Goal: Task Accomplishment & Management: Manage account settings

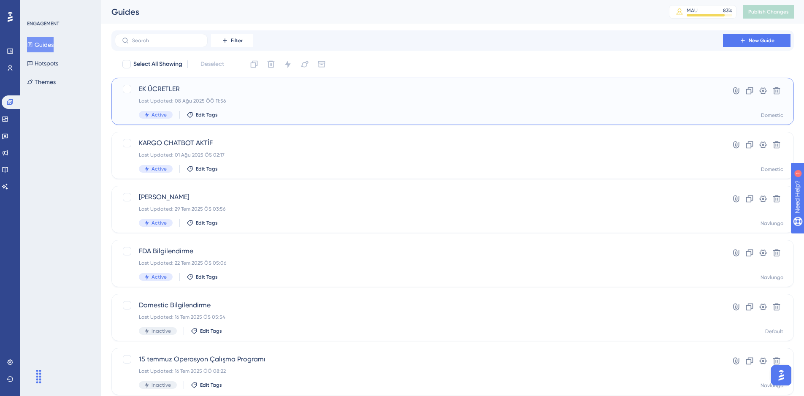
click at [336, 98] on div "Last Updated: 08 Ağu 2025 ÖÖ 11:56" at bounding box center [419, 100] width 560 height 7
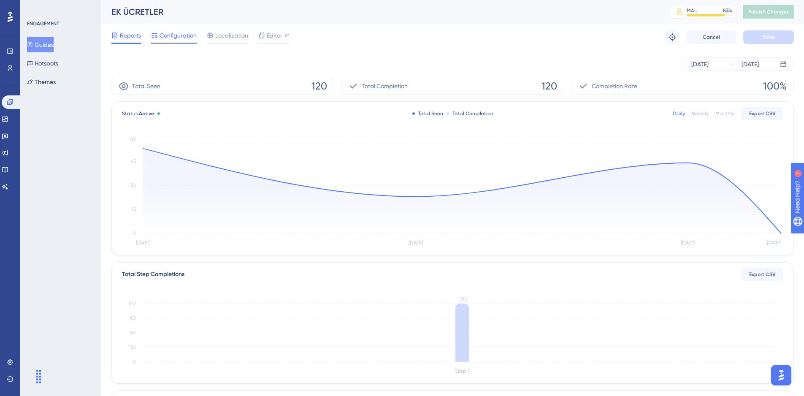
click at [186, 34] on span "Configuration" at bounding box center [178, 35] width 37 height 10
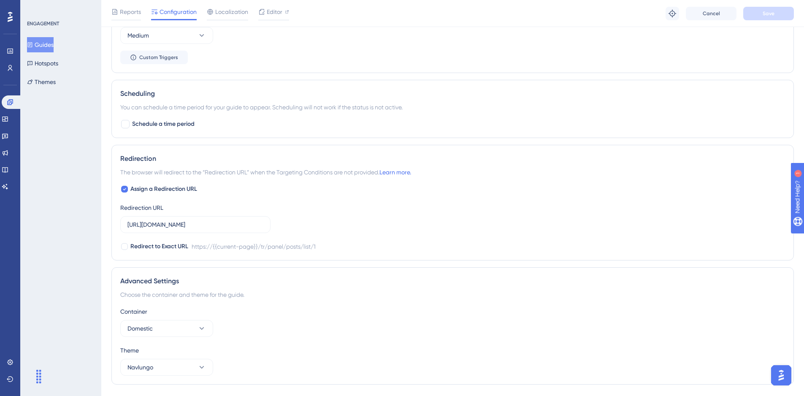
scroll to position [461, 0]
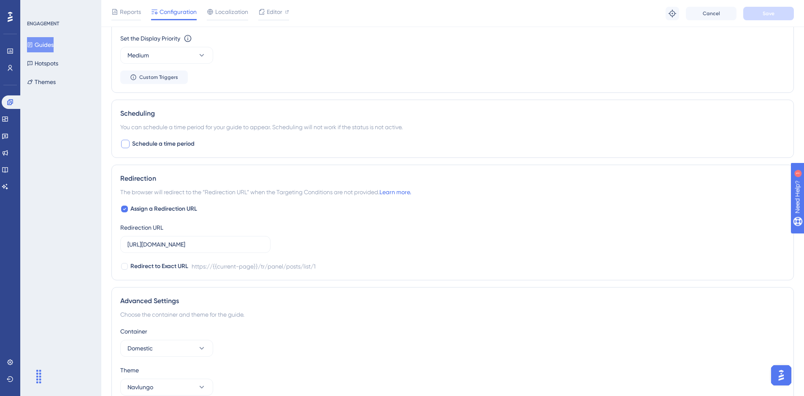
click at [122, 142] on div at bounding box center [125, 144] width 8 height 8
checkbox input "true"
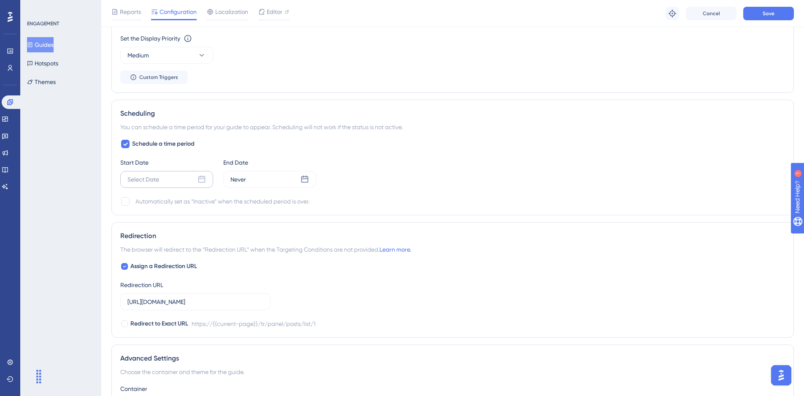
click at [167, 180] on div "Select Date" at bounding box center [166, 179] width 93 height 17
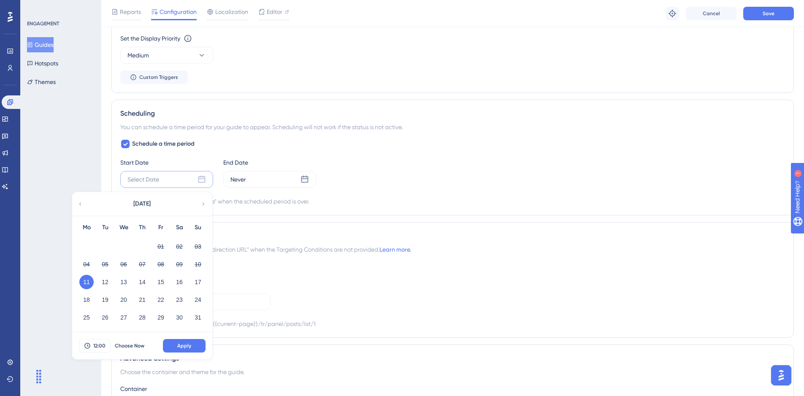
click at [85, 281] on button "11" at bounding box center [86, 282] width 14 height 14
click at [197, 318] on button "31" at bounding box center [198, 317] width 14 height 14
click at [83, 282] on button "11" at bounding box center [86, 282] width 14 height 14
click at [183, 346] on span "Apply" at bounding box center [184, 345] width 14 height 7
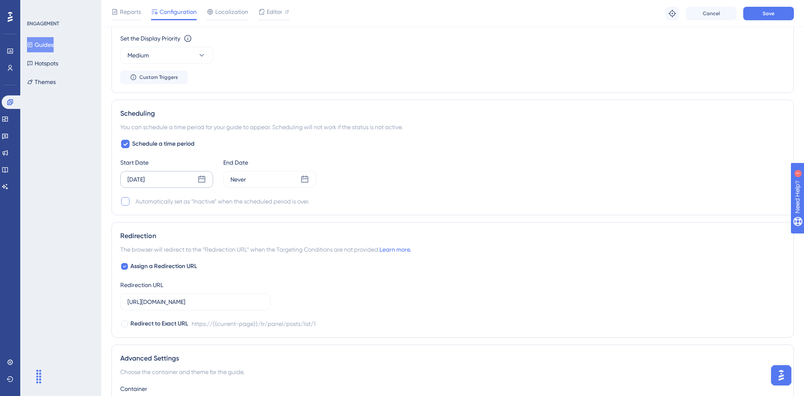
click at [126, 202] on div at bounding box center [125, 201] width 8 height 8
click at [124, 203] on icon at bounding box center [125, 201] width 5 height 7
checkbox input "false"
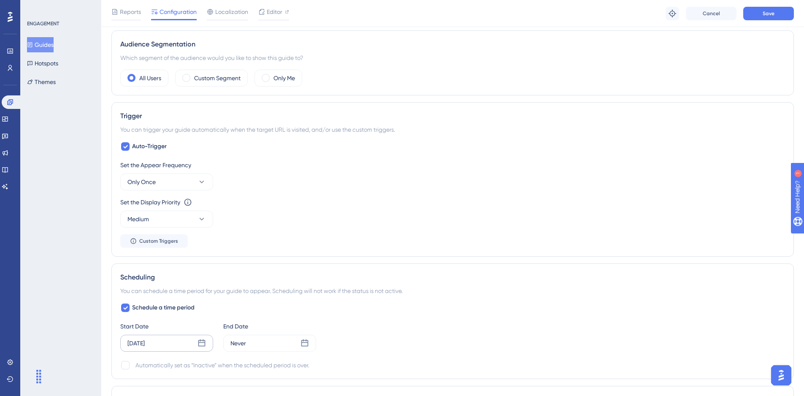
scroll to position [292, 0]
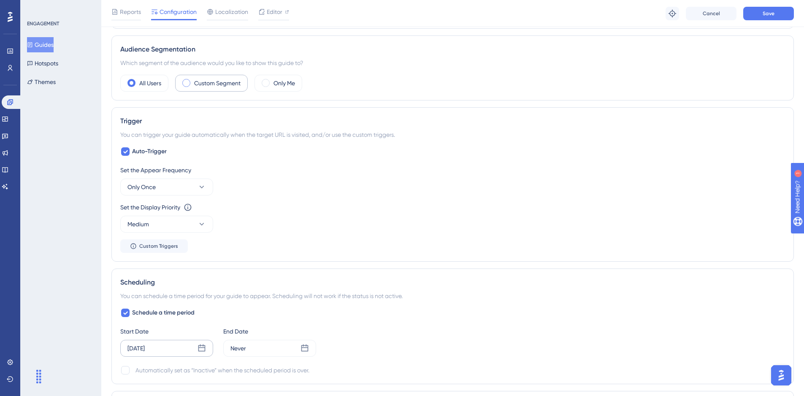
click at [210, 80] on label "Custom Segment" at bounding box center [217, 83] width 46 height 10
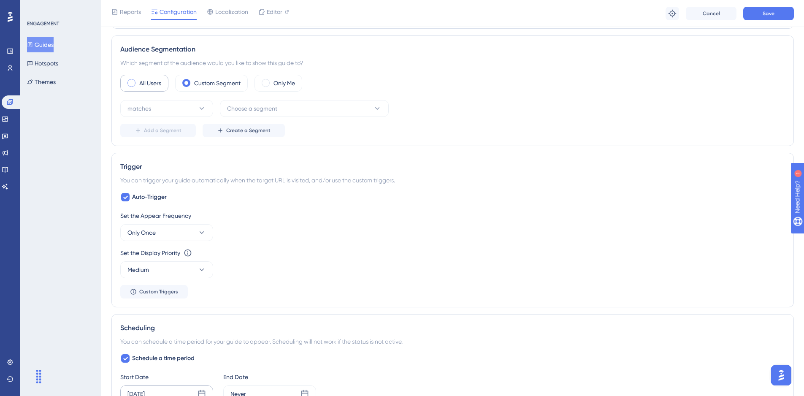
click at [155, 84] on label "All Users" at bounding box center [150, 83] width 22 height 10
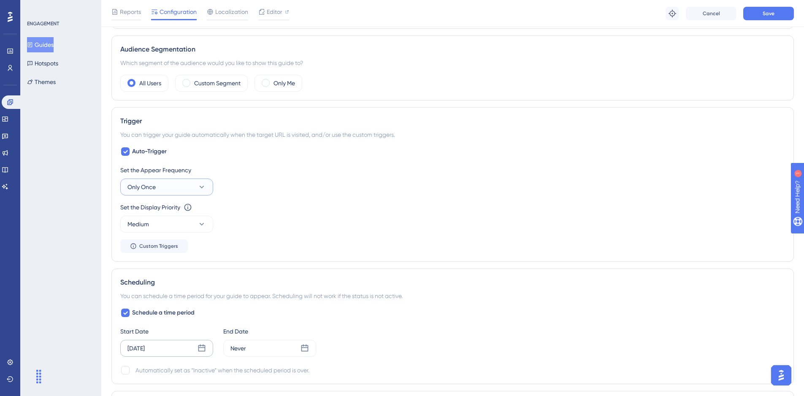
click at [165, 189] on button "Only Once" at bounding box center [166, 187] width 93 height 17
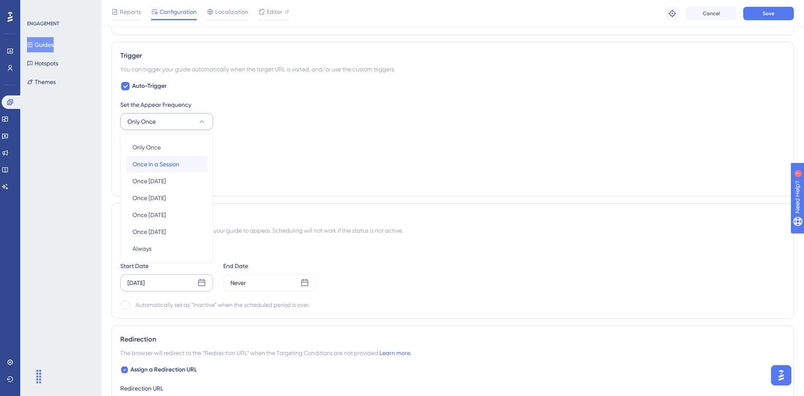
click at [166, 161] on span "Once in a Session" at bounding box center [156, 164] width 47 height 10
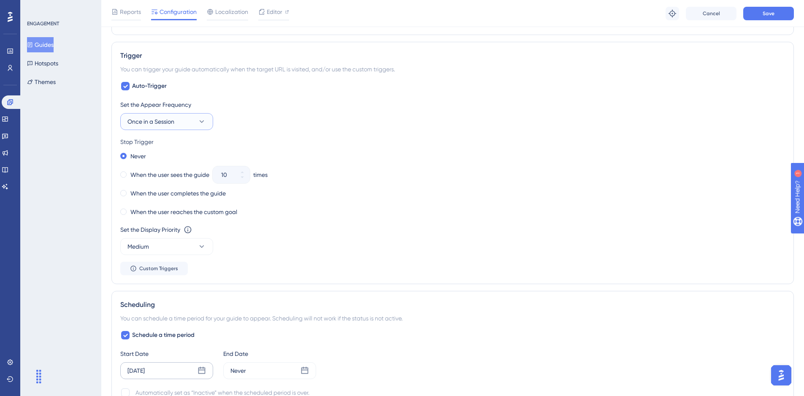
click at [174, 119] on span "Once in a Session" at bounding box center [150, 121] width 47 height 10
click at [178, 198] on div "Once [DATE] Once [DATE]" at bounding box center [167, 197] width 68 height 17
click at [167, 176] on label "When the user sees the guide" at bounding box center [169, 175] width 79 height 10
click at [245, 180] on button "10" at bounding box center [242, 179] width 15 height 8
click at [245, 179] on button "9" at bounding box center [242, 179] width 15 height 8
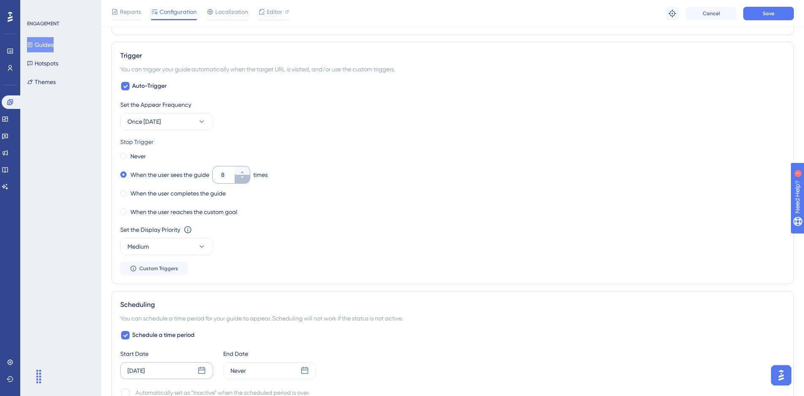
click at [245, 179] on icon at bounding box center [242, 177] width 5 height 5
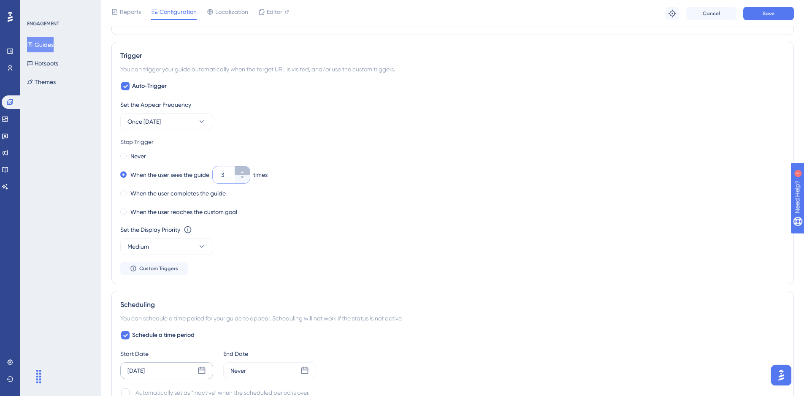
click at [244, 169] on button "3" at bounding box center [242, 170] width 15 height 8
type input "4"
click at [412, 158] on div "Never" at bounding box center [452, 156] width 665 height 12
click at [748, 22] on div "Reports Configuration Localization Editor Troubleshoot Cancel Save" at bounding box center [452, 13] width 703 height 27
click at [757, 13] on button "Save" at bounding box center [768, 14] width 51 height 14
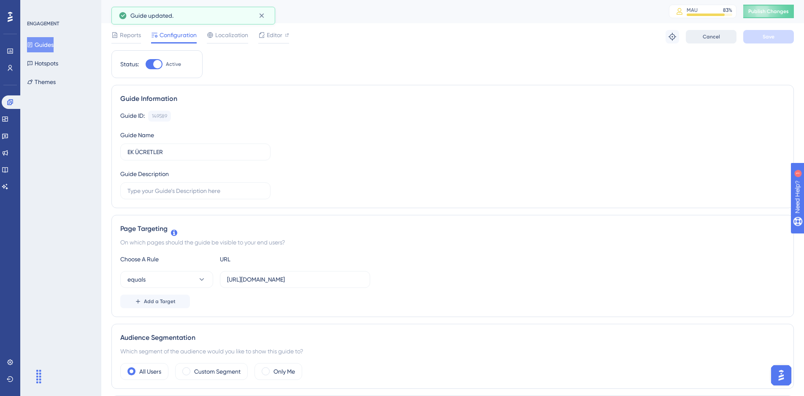
scroll to position [0, 0]
click at [772, 6] on button "Publish Changes" at bounding box center [768, 12] width 51 height 14
click at [39, 41] on button "Guides" at bounding box center [40, 44] width 27 height 15
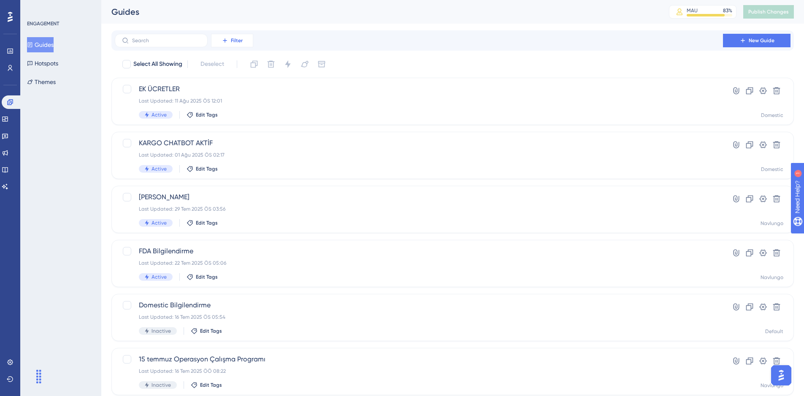
click at [235, 41] on span "Filter" at bounding box center [237, 40] width 12 height 7
click at [248, 95] on span "Containers" at bounding box center [238, 98] width 30 height 10
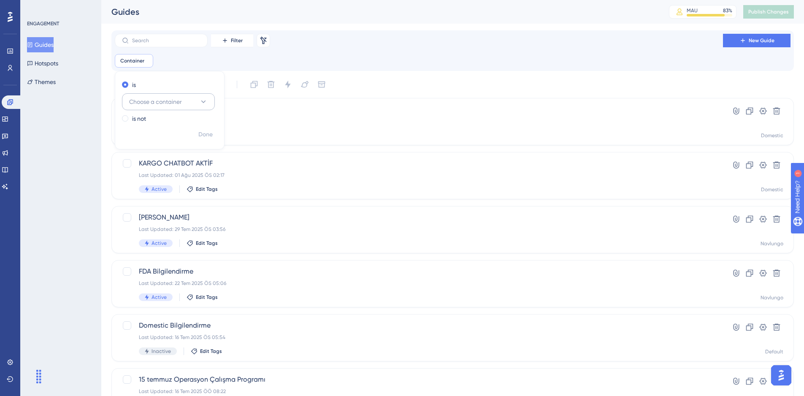
click at [166, 103] on span "Choose a container" at bounding box center [155, 102] width 53 height 10
click at [175, 182] on div "Domestic Domestic" at bounding box center [168, 187] width 68 height 17
click at [409, 52] on div "Filter Remove Filters New Guide Container is Domestic Domestic Remove is Domest…" at bounding box center [453, 51] width 676 height 34
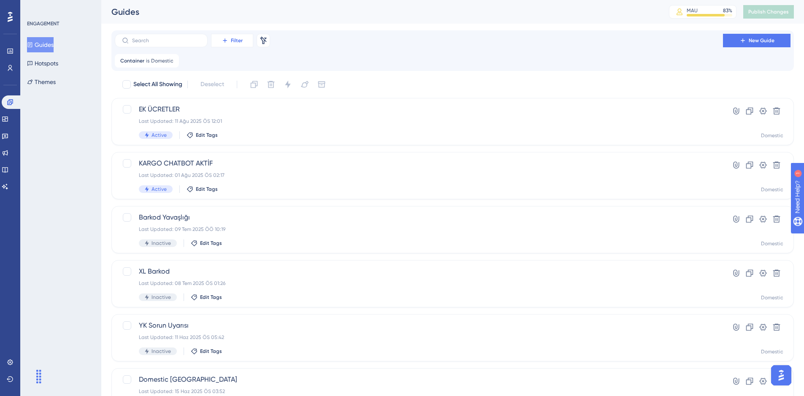
drag, startPoint x: 231, startPoint y: 49, endPoint x: 231, endPoint y: 43, distance: 5.5
click at [231, 48] on div "Filter Remove Filters New Guide Container is Domestic Domestic Remove" at bounding box center [453, 51] width 676 height 34
click at [231, 41] on span "Filter" at bounding box center [237, 40] width 12 height 7
click at [240, 80] on span "Segments" at bounding box center [236, 81] width 27 height 10
click at [240, 38] on span "Filter" at bounding box center [237, 40] width 12 height 7
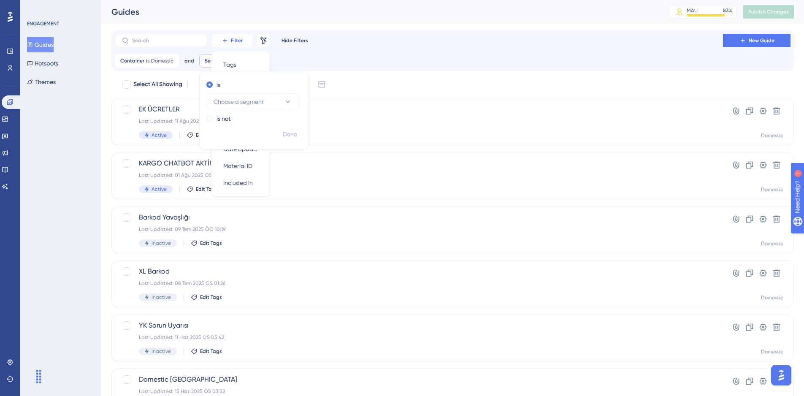
click at [235, 40] on span "Filter" at bounding box center [237, 40] width 12 height 7
click at [238, 40] on span "Filter" at bounding box center [237, 40] width 12 height 7
click at [330, 57] on div "Container is Domestic Domestic Remove and Segment Remove is Choose a segment is…" at bounding box center [453, 61] width 676 height 14
click at [241, 111] on div "Status Status" at bounding box center [240, 115] width 35 height 17
click at [243, 108] on button "Choose a status" at bounding box center [252, 101] width 93 height 17
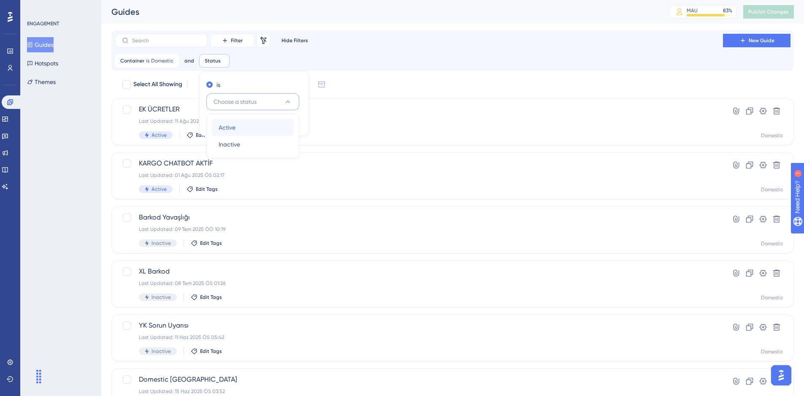
click at [250, 132] on div "Active Active" at bounding box center [253, 127] width 68 height 17
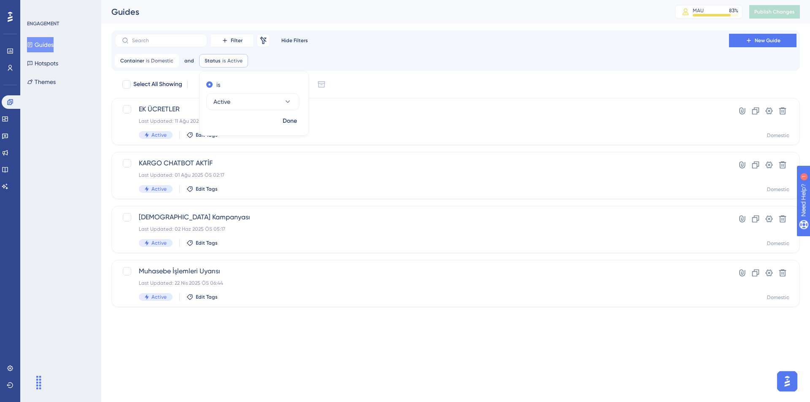
click at [370, 65] on div "Container is Domestic Domestic Remove and Status is Active Active Remove is Act…" at bounding box center [456, 61] width 682 height 14
